Goal: Find contact information: Find contact information

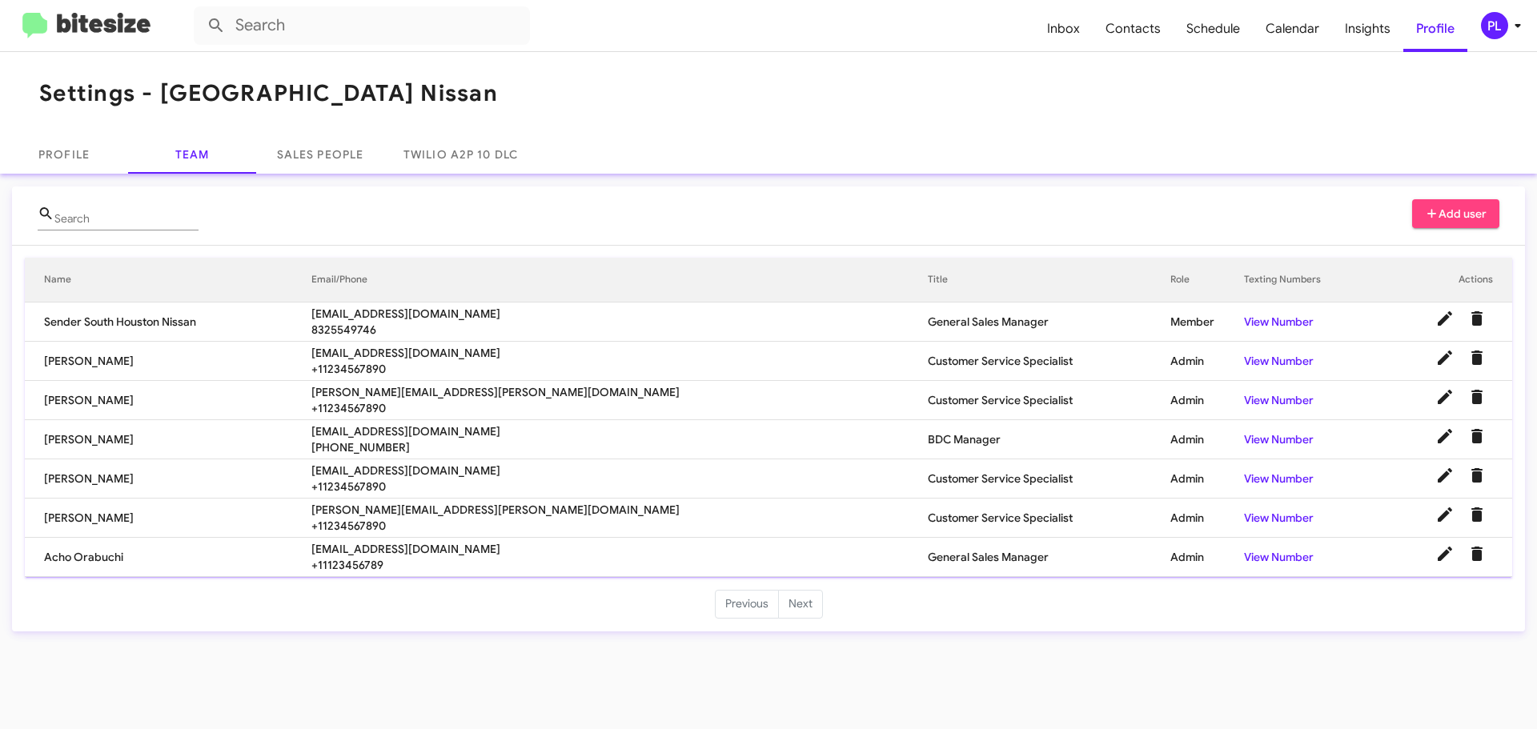
click at [1519, 27] on icon at bounding box center [1517, 25] width 19 height 19
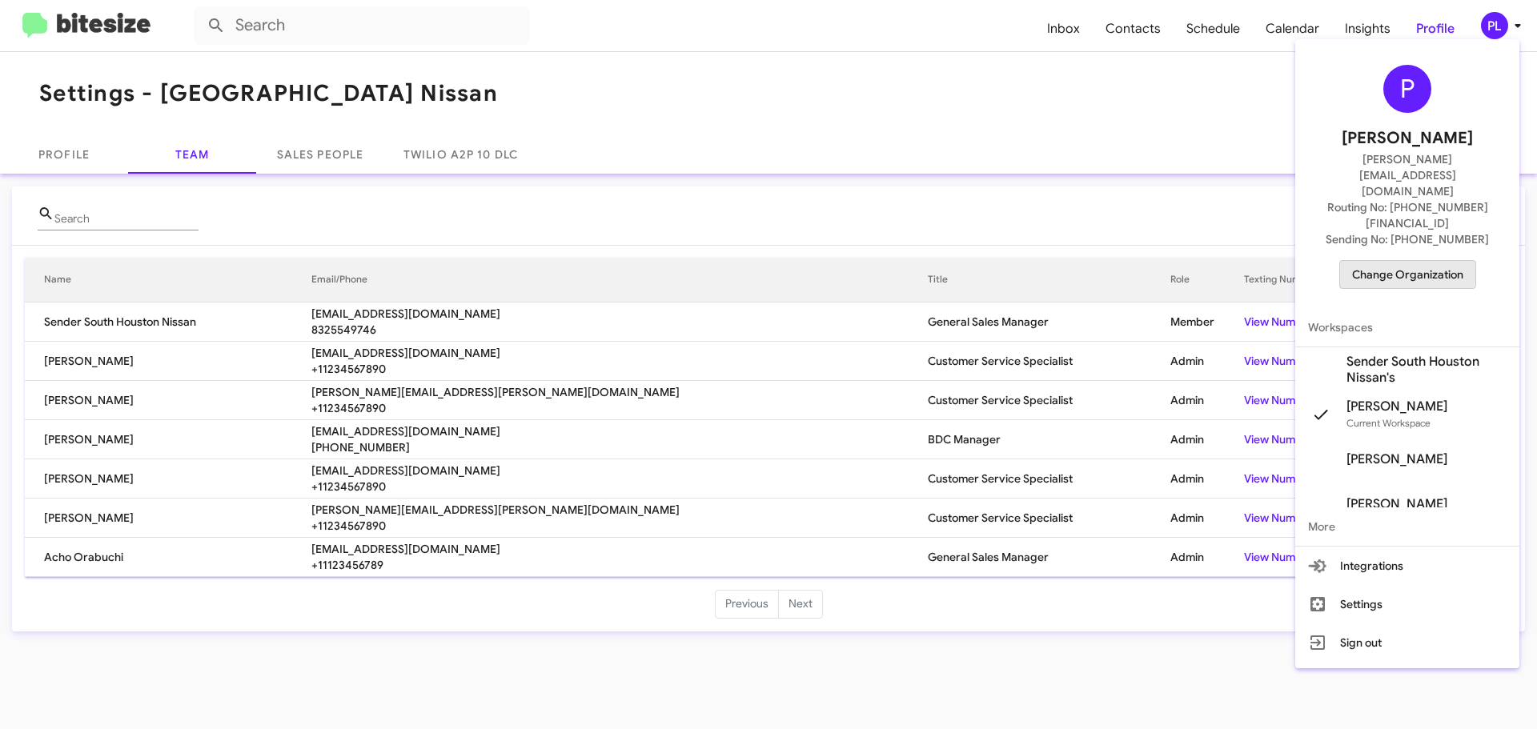
click at [1401, 261] on span "Change Organization" at bounding box center [1407, 274] width 111 height 27
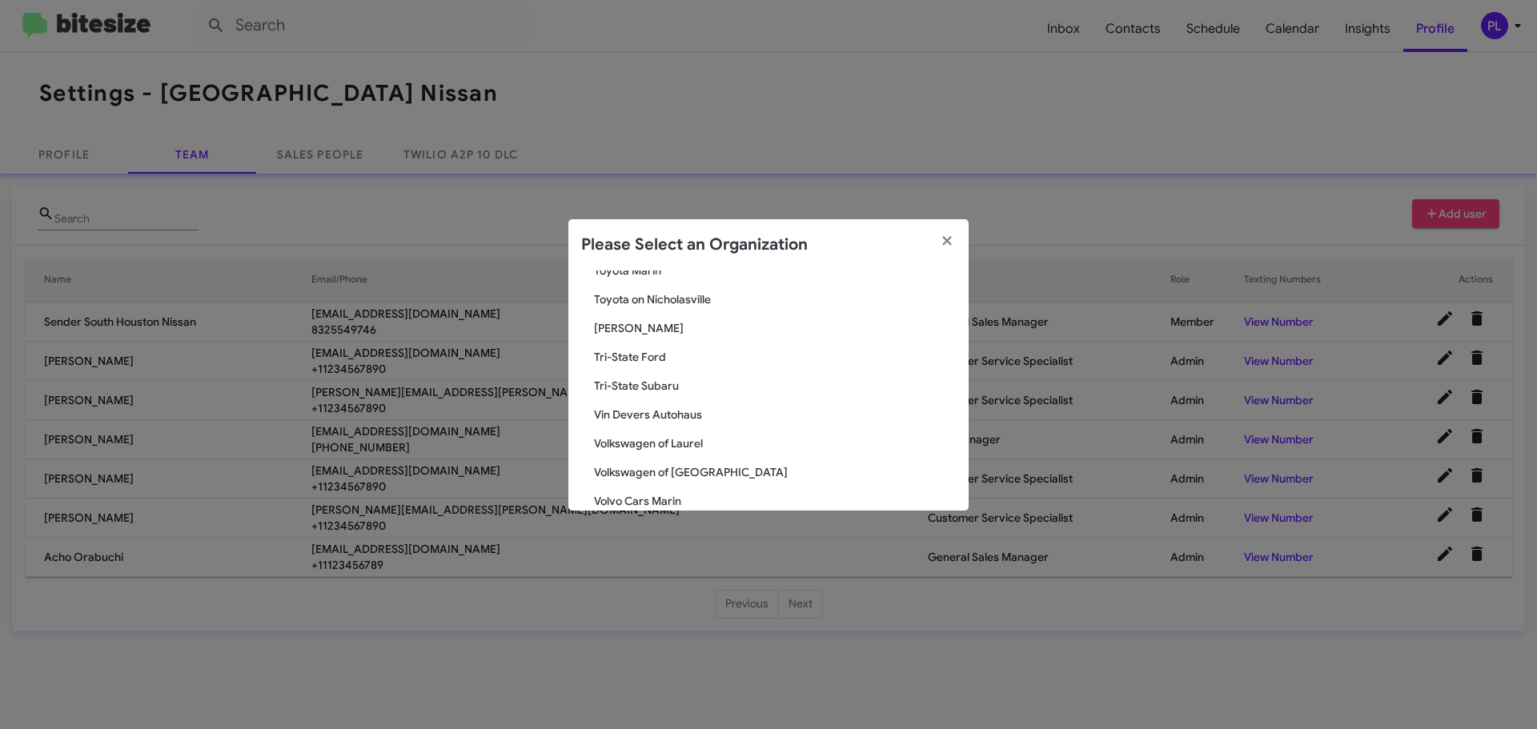
scroll to position [2919, 0]
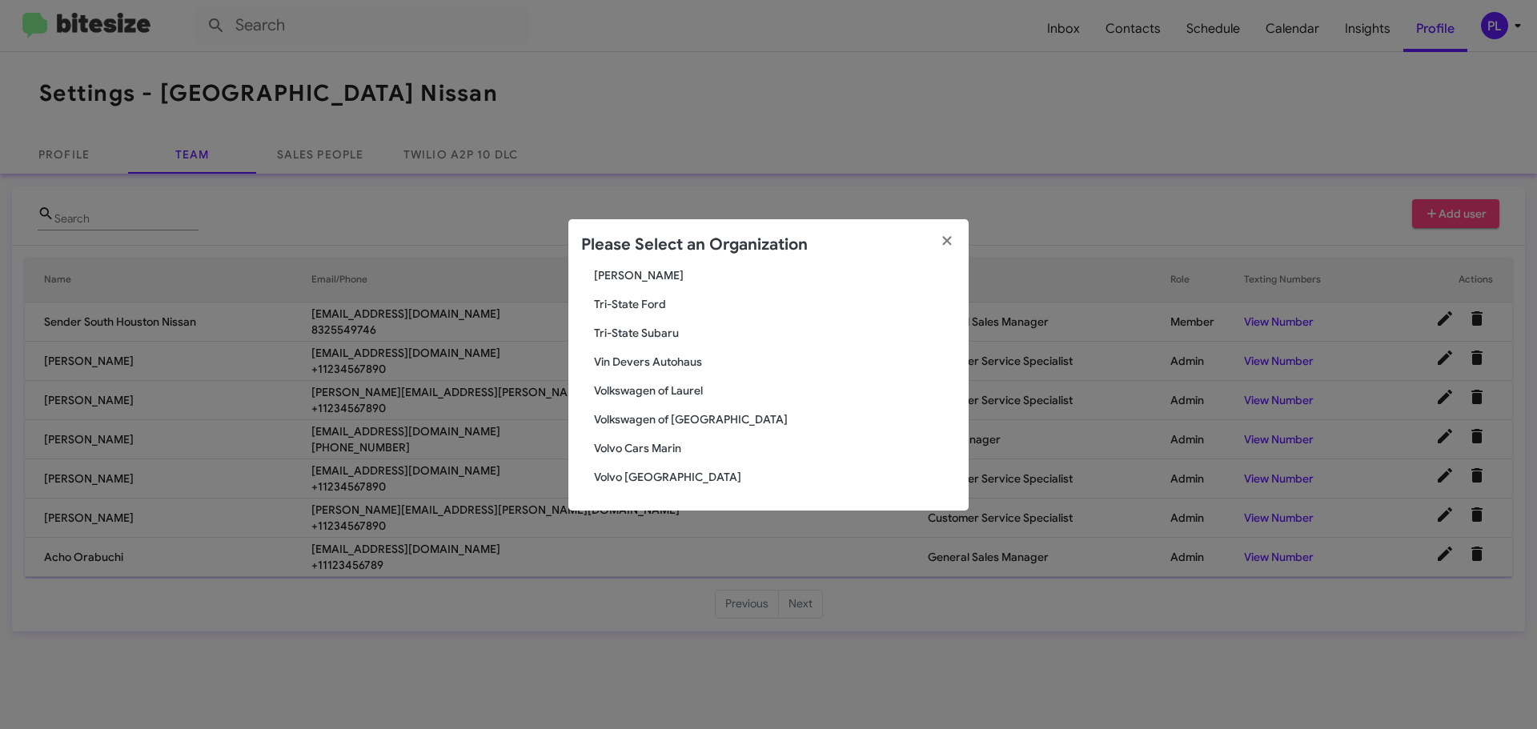
click at [624, 270] on span "[PERSON_NAME]" at bounding box center [775, 275] width 362 height 16
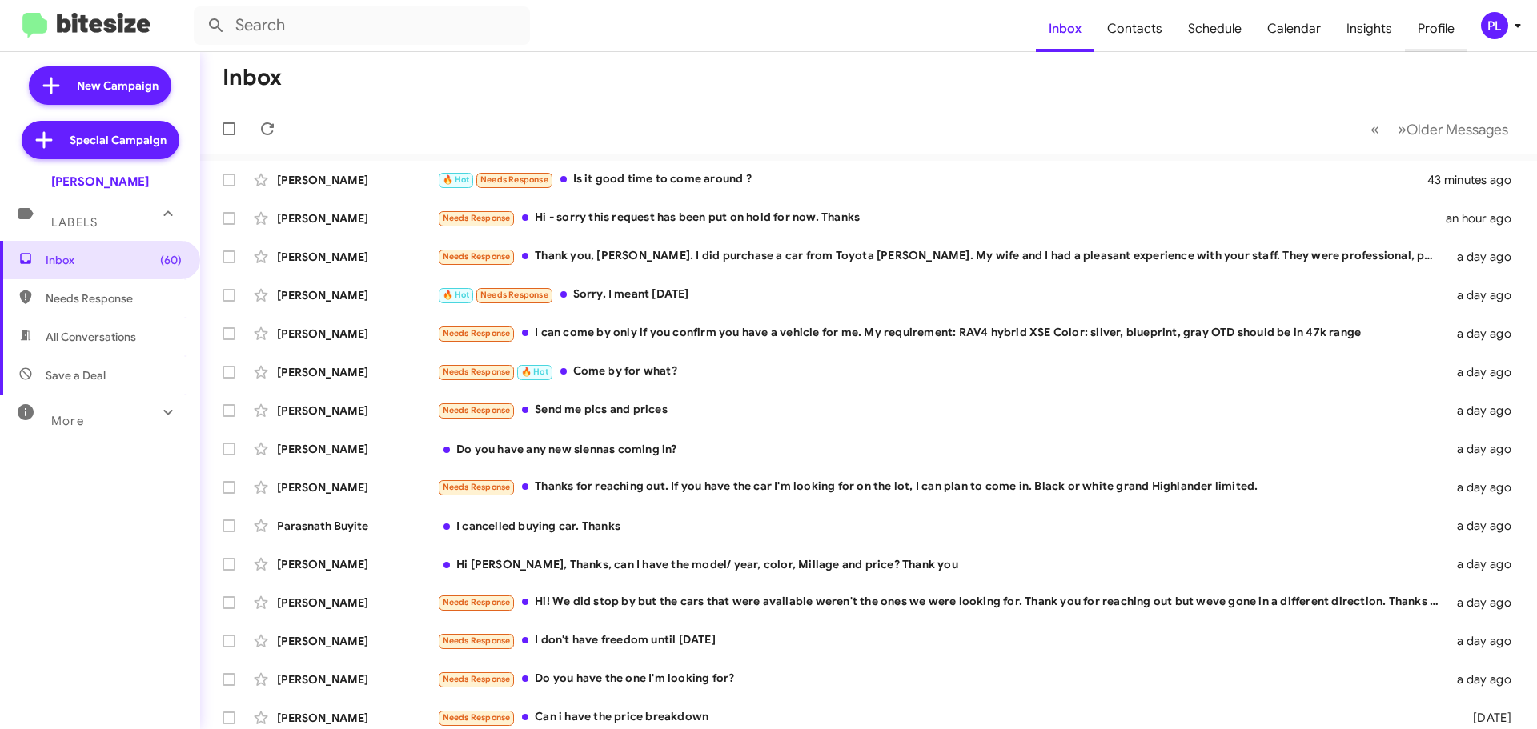
click at [1444, 22] on span "Profile" at bounding box center [1436, 29] width 62 height 46
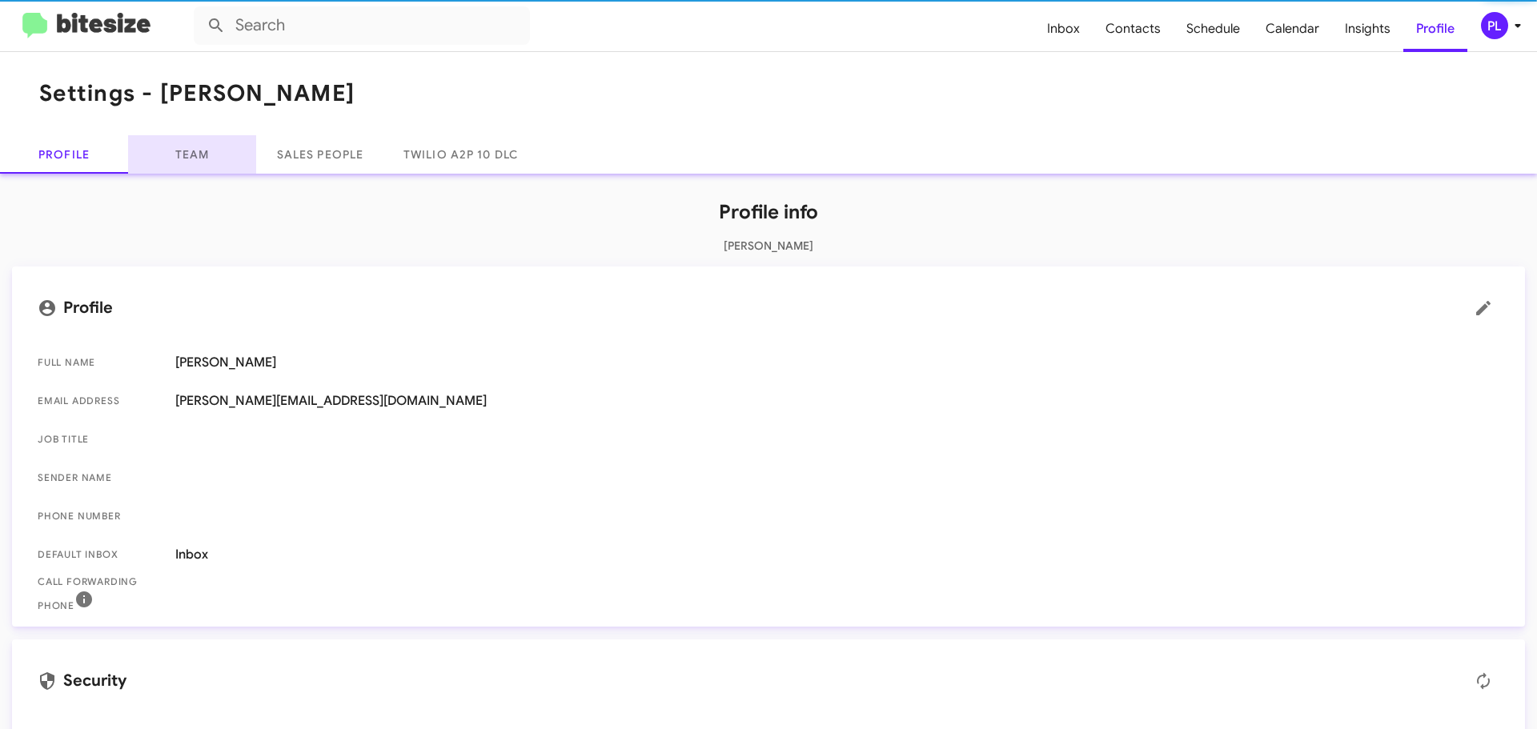
click at [203, 151] on link "Team" at bounding box center [192, 154] width 128 height 38
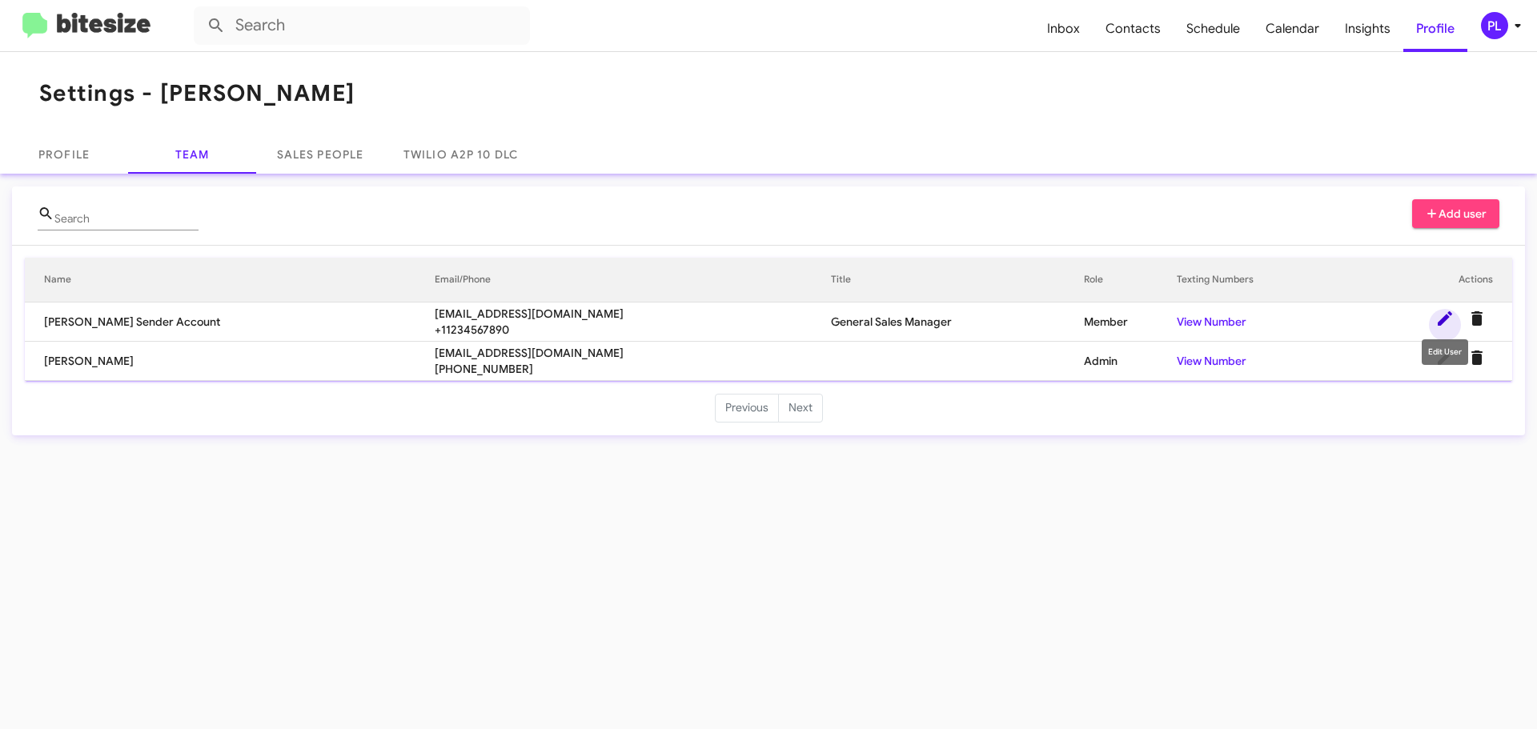
click at [1440, 324] on icon at bounding box center [1445, 318] width 14 height 14
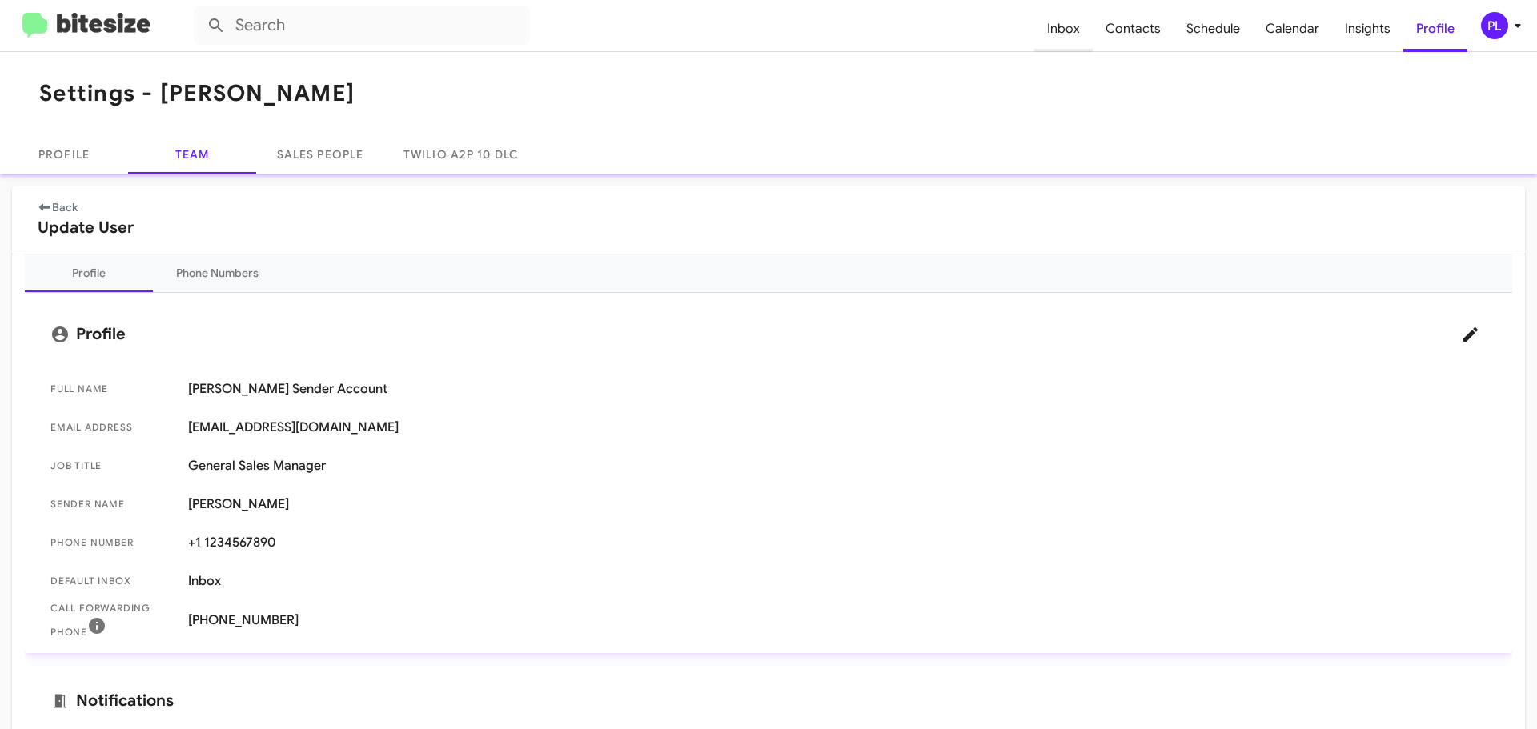
click at [1072, 35] on span "Inbox" at bounding box center [1063, 29] width 58 height 46
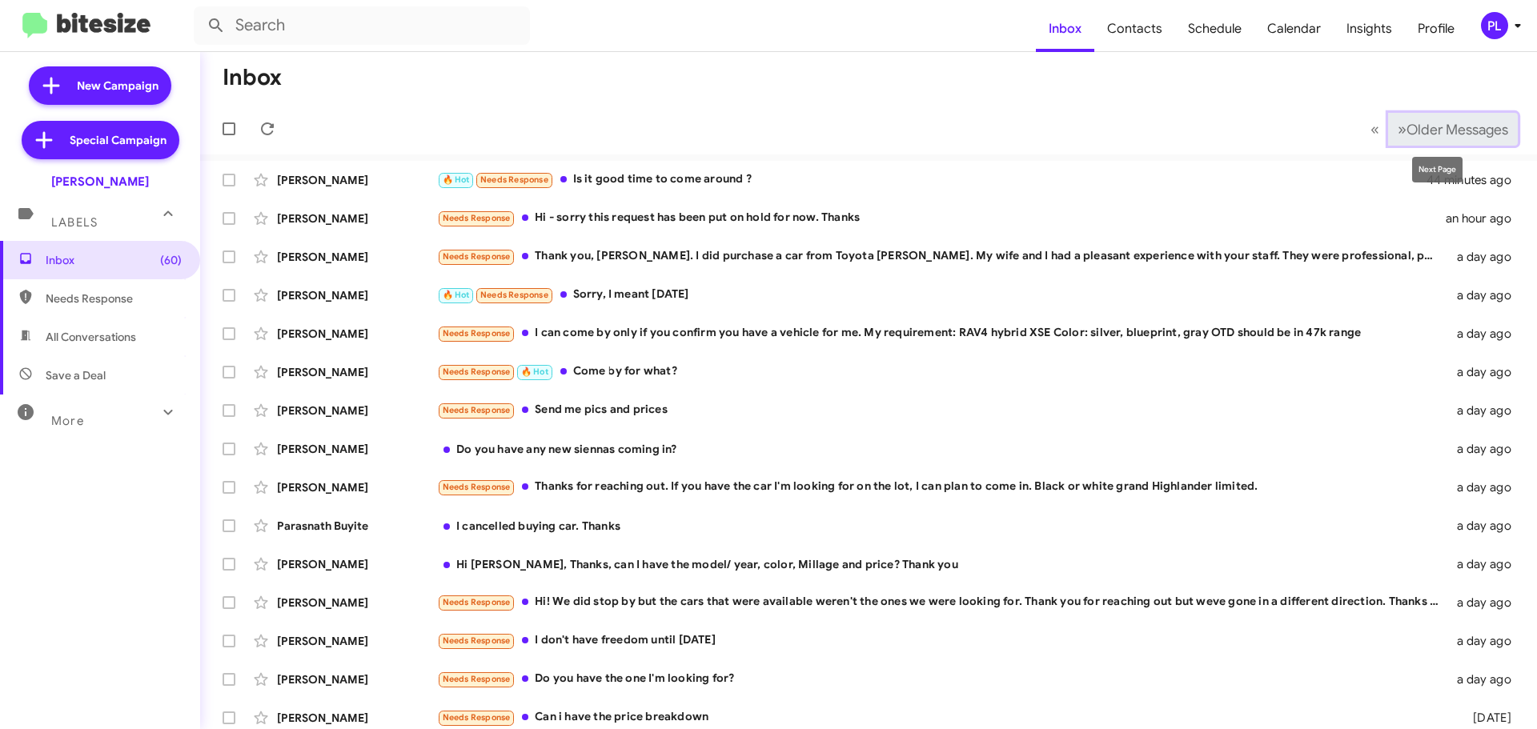
click at [1453, 131] on span "Older Messages" at bounding box center [1458, 130] width 102 height 18
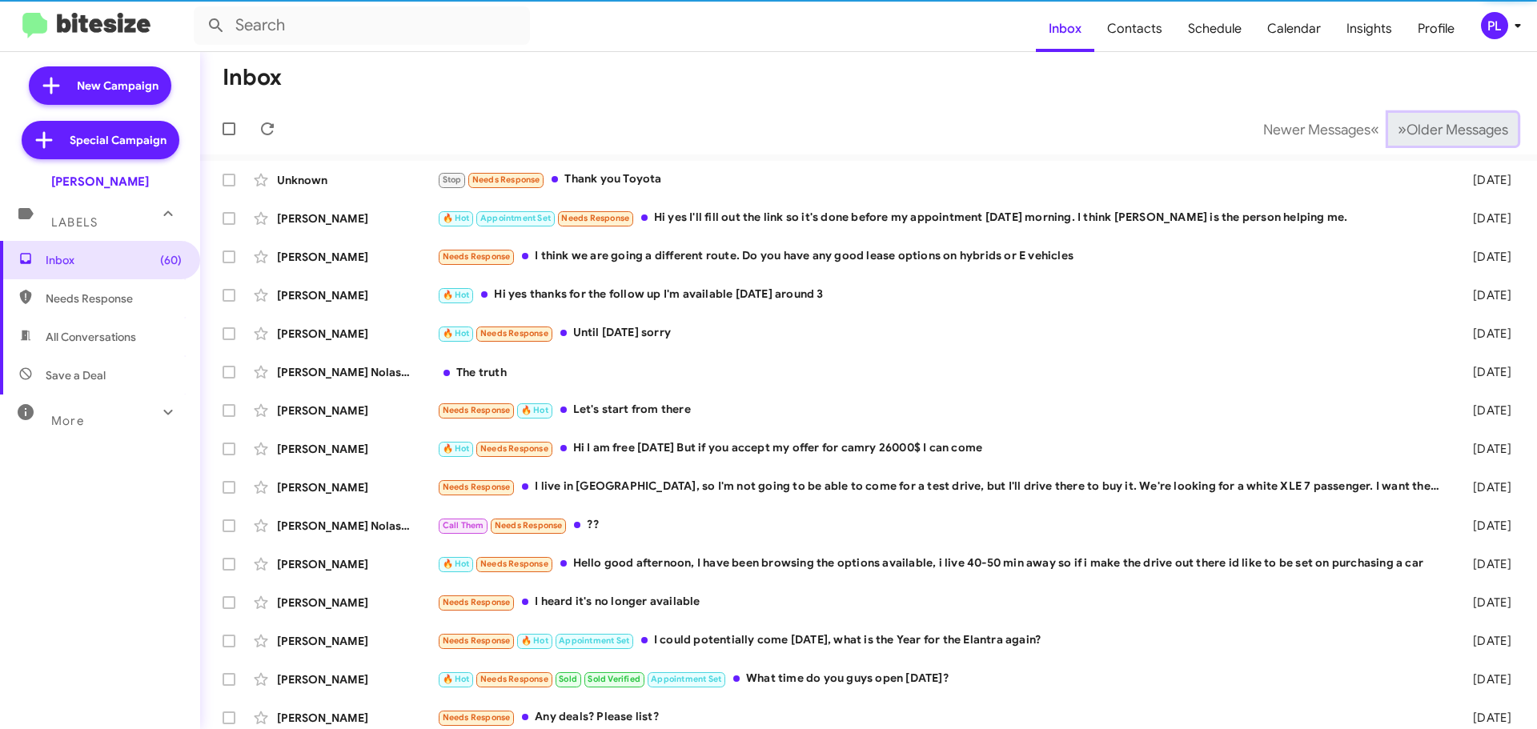
click at [1453, 131] on span "Older Messages" at bounding box center [1458, 130] width 102 height 18
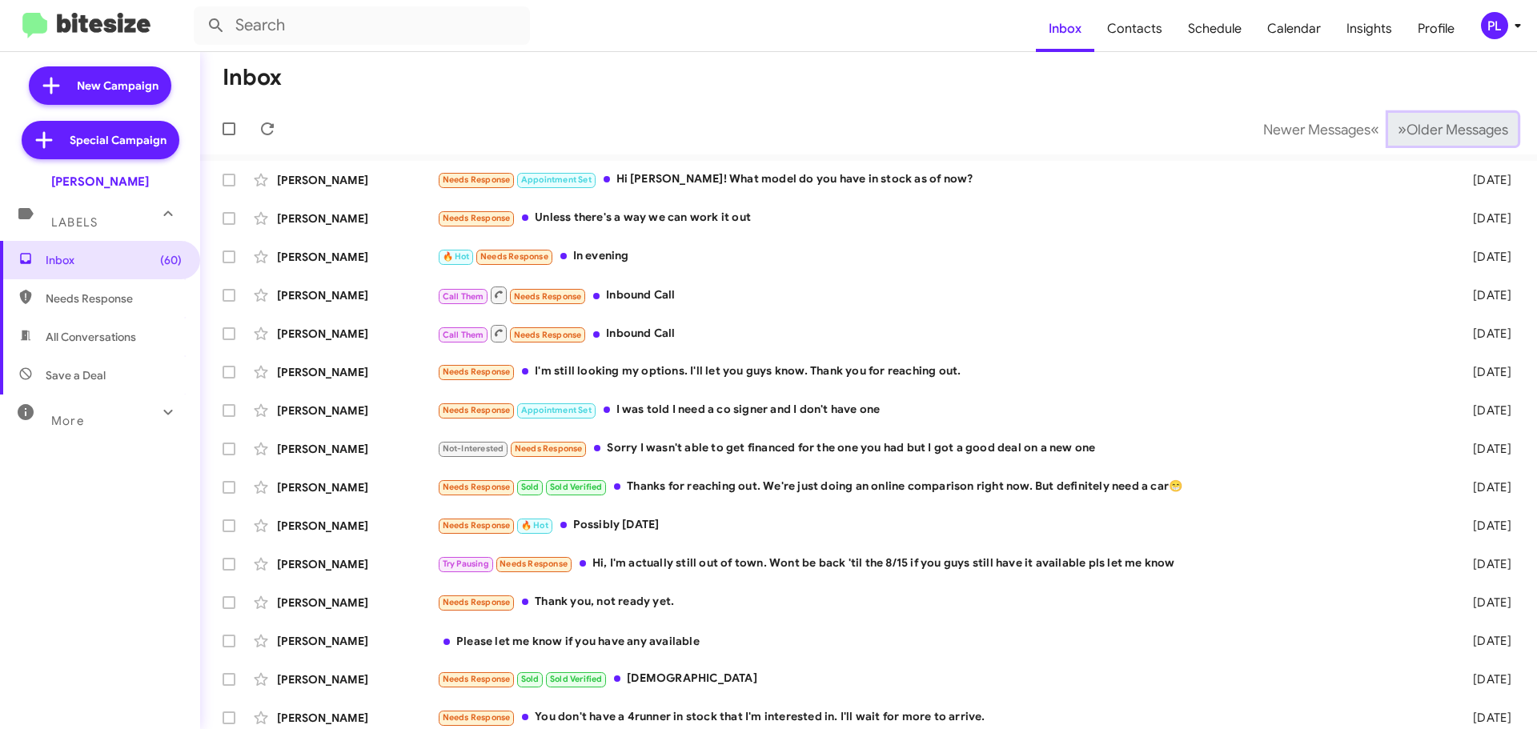
click at [1453, 131] on span "Older Messages" at bounding box center [1458, 130] width 102 height 18
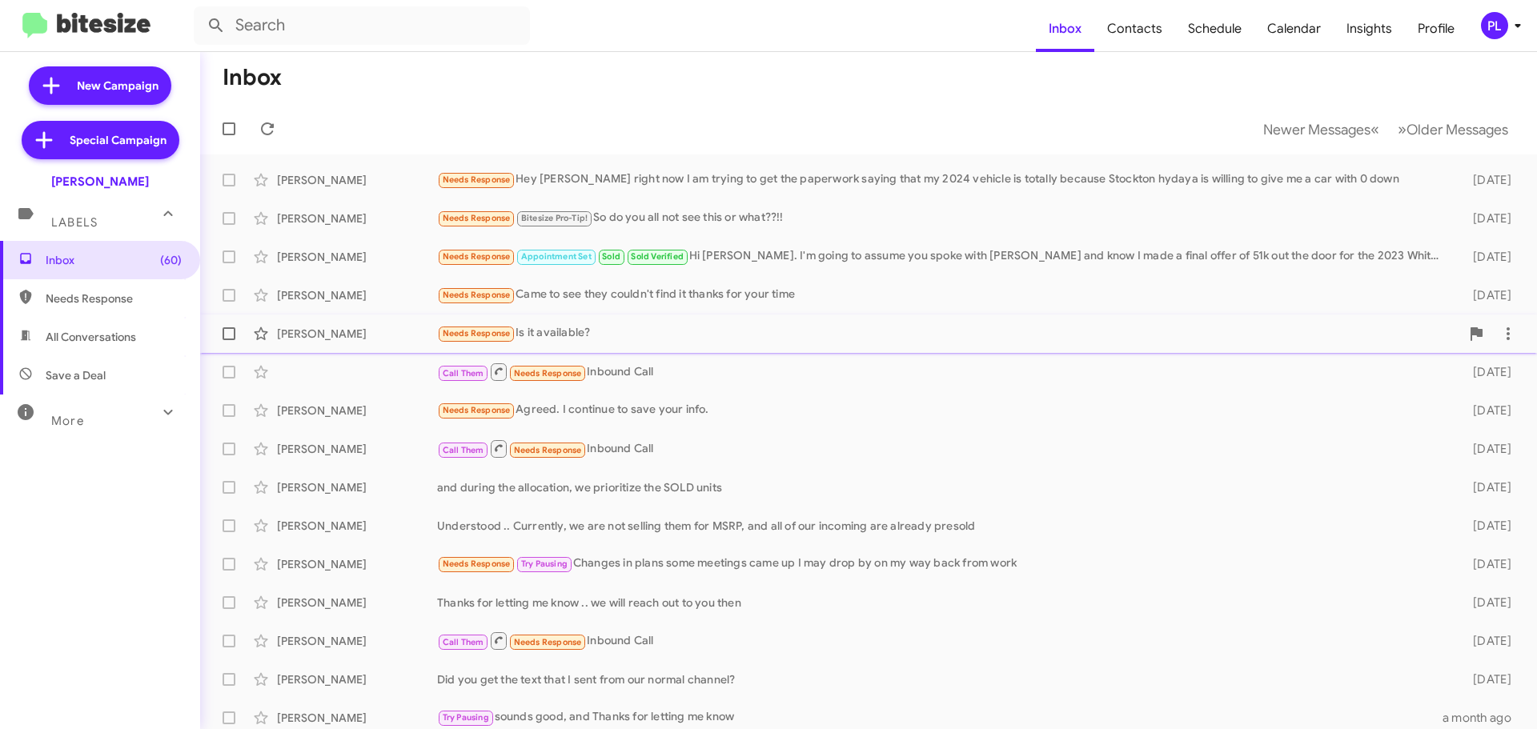
click at [583, 334] on div "Needs Response Is it available?" at bounding box center [948, 333] width 1023 height 18
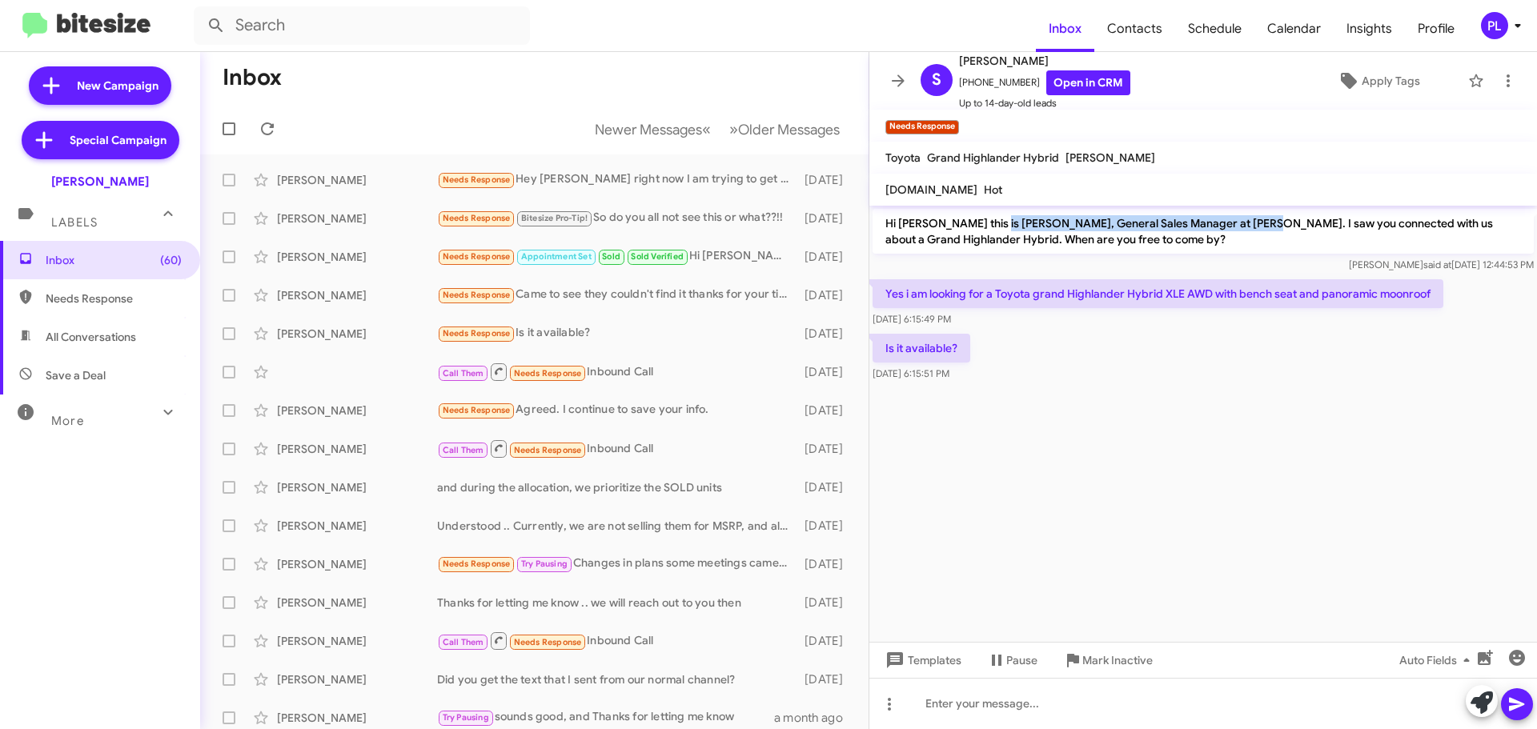
drag, startPoint x: 987, startPoint y: 219, endPoint x: 1241, endPoint y: 230, distance: 254.1
click at [1241, 230] on p "Hi [PERSON_NAME] this is [PERSON_NAME], General Sales Manager at [PERSON_NAME].…" at bounding box center [1203, 231] width 661 height 45
copy p "[PERSON_NAME], General Sales Manager at [PERSON_NAME]"
